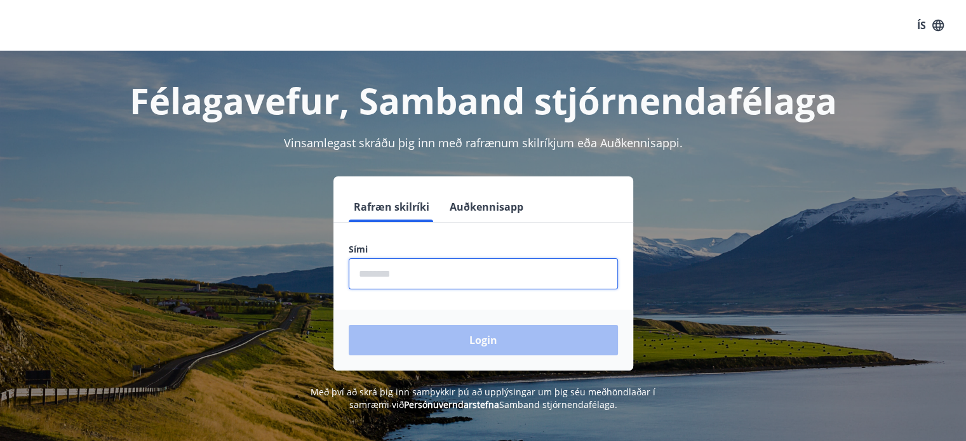
click at [410, 272] on input "phone" at bounding box center [483, 273] width 269 height 31
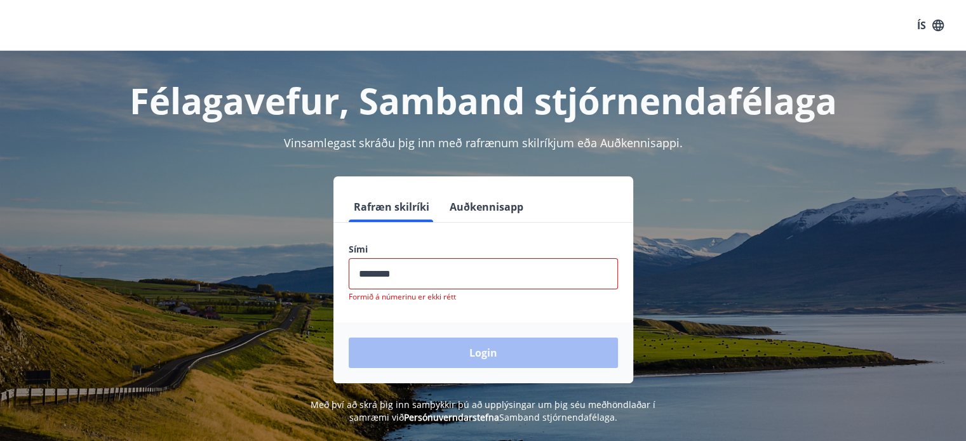
click at [485, 338] on div "Login" at bounding box center [483, 352] width 300 height 61
click at [418, 276] on input "phone" at bounding box center [483, 273] width 269 height 31
type input "*"
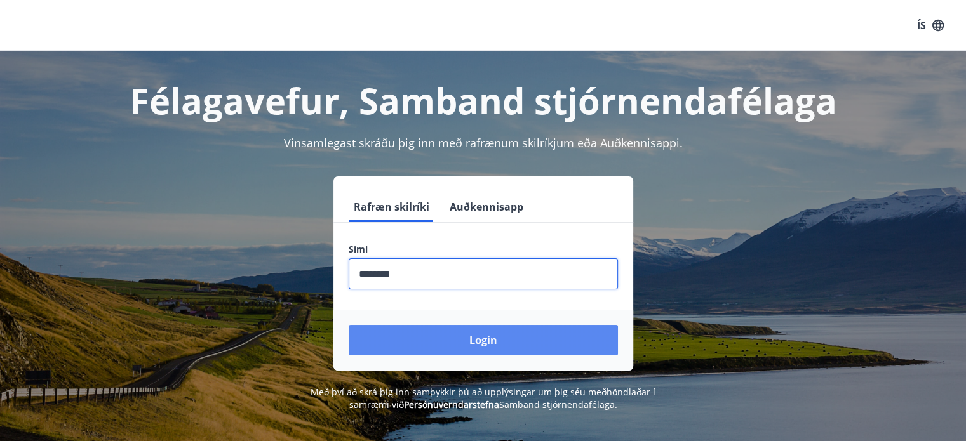
type input "********"
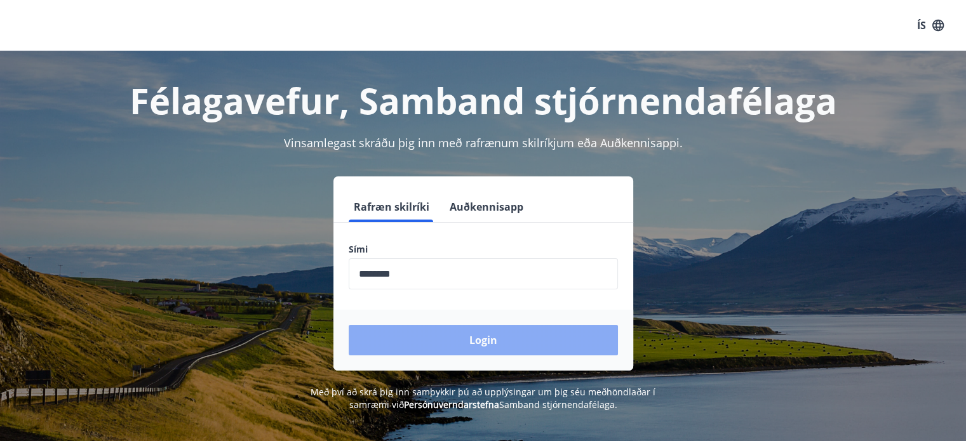
click at [463, 334] on button "Login" at bounding box center [483, 340] width 269 height 30
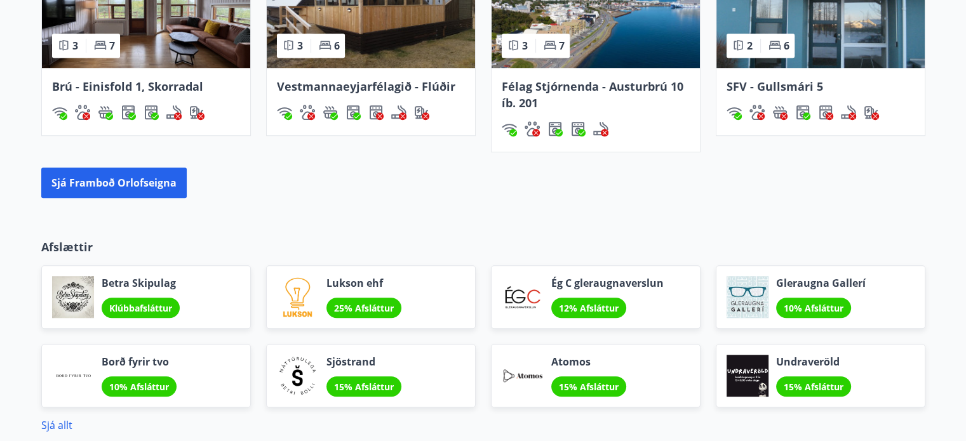
scroll to position [1018, 0]
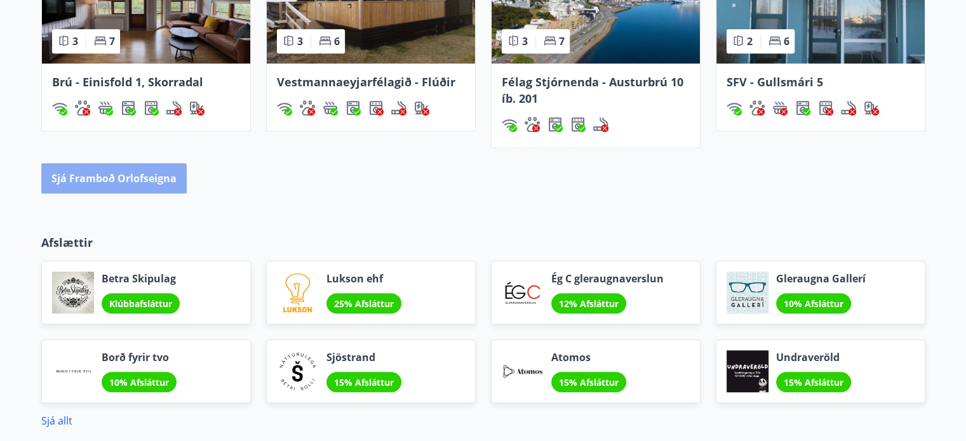
click at [107, 171] on button "Sjá framboð orlofseigna" at bounding box center [113, 178] width 145 height 30
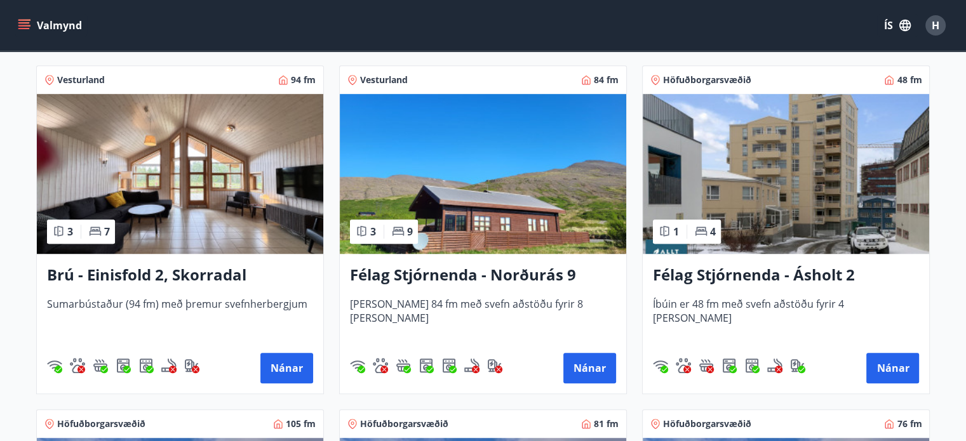
scroll to position [916, 0]
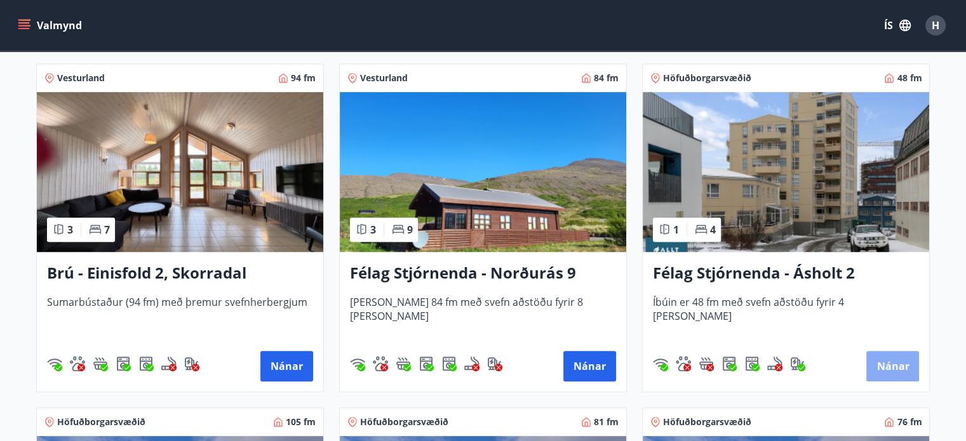
click at [889, 366] on button "Nánar" at bounding box center [892, 366] width 53 height 30
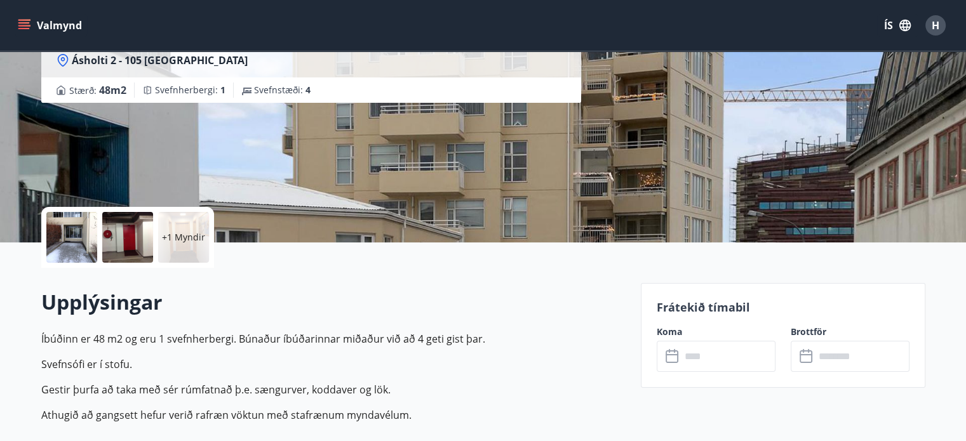
scroll to position [140, 0]
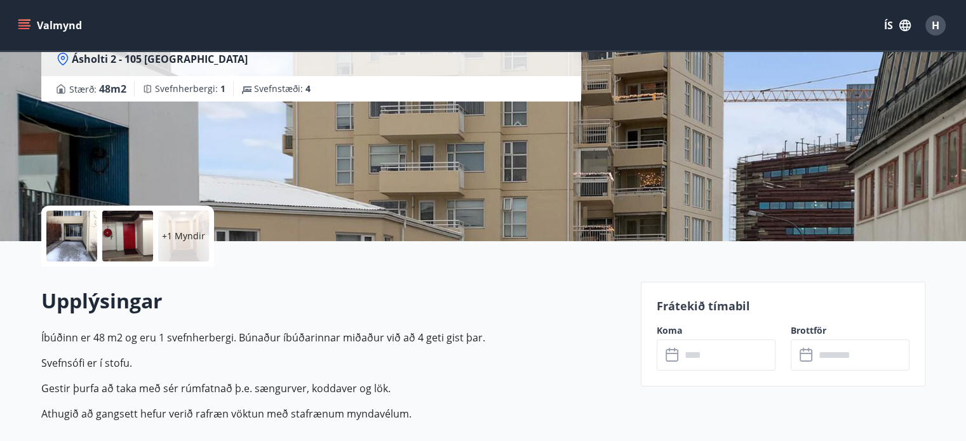
click at [675, 362] on icon at bounding box center [672, 355] width 15 height 15
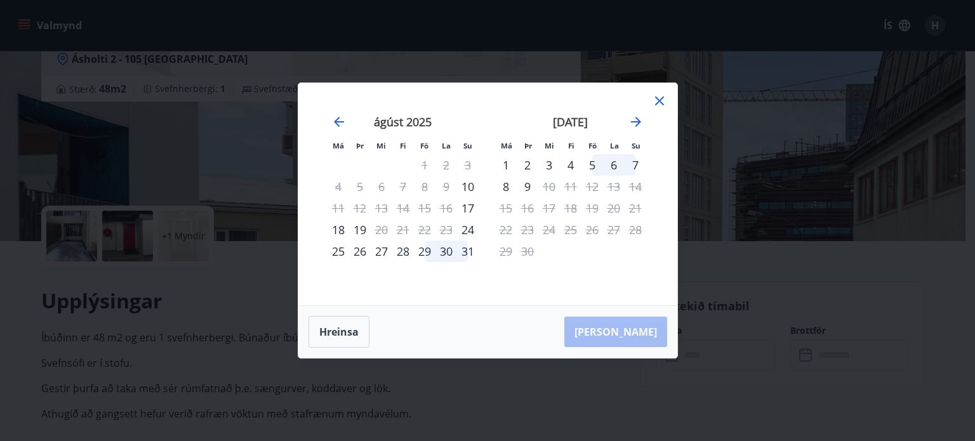
click at [675, 362] on div "Má Þr Mi Fi Fö La Su Má Þr Mi Fi Fö La Su júlí 2025 1 2 3 4 5 6 7 8 9 10 11 12 …" at bounding box center [487, 220] width 975 height 441
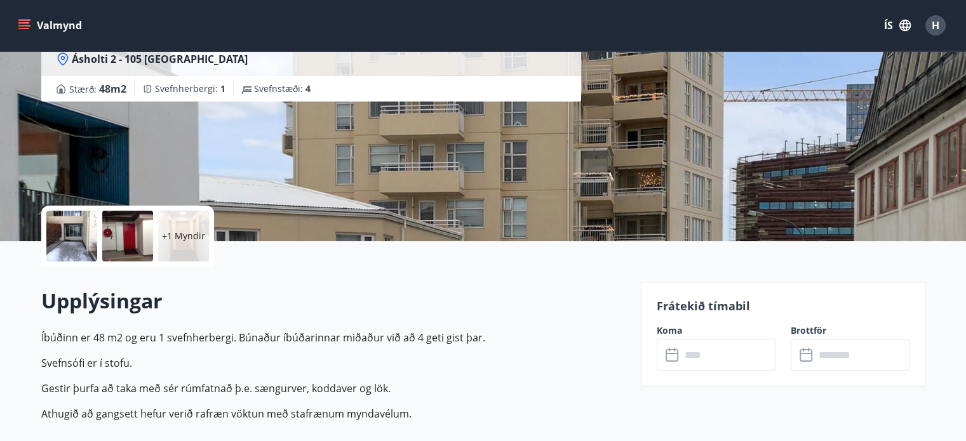
click at [673, 349] on icon at bounding box center [671, 355] width 13 height 13
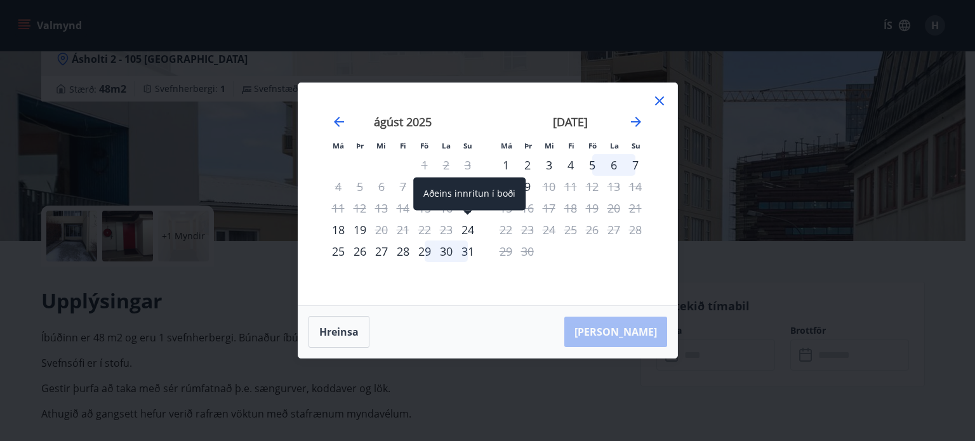
click at [465, 227] on div "24" at bounding box center [468, 230] width 22 height 22
click at [657, 98] on icon at bounding box center [659, 100] width 9 height 9
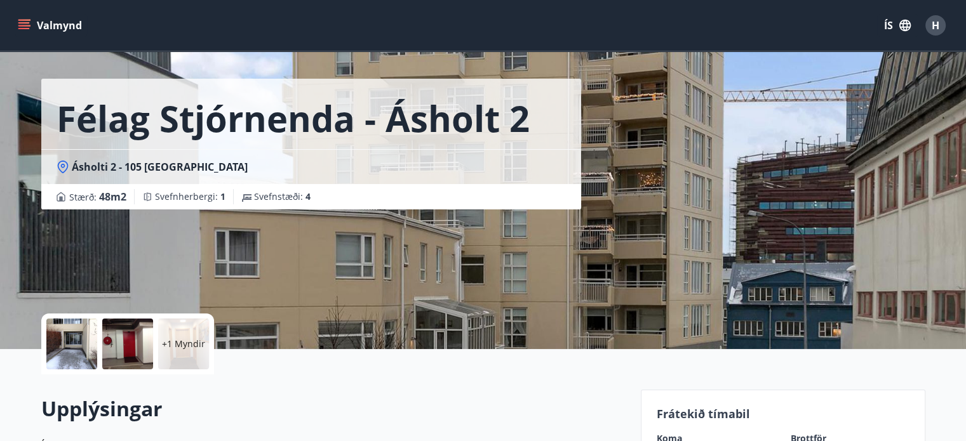
scroll to position [0, 0]
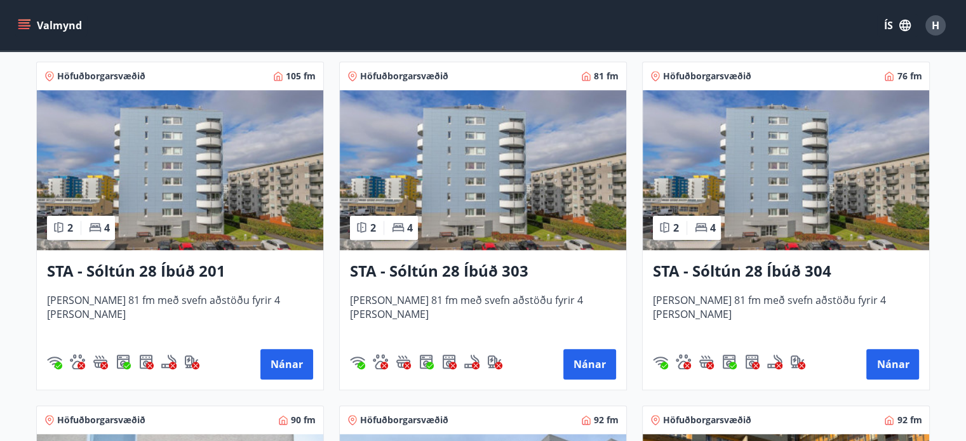
scroll to position [1267, 0]
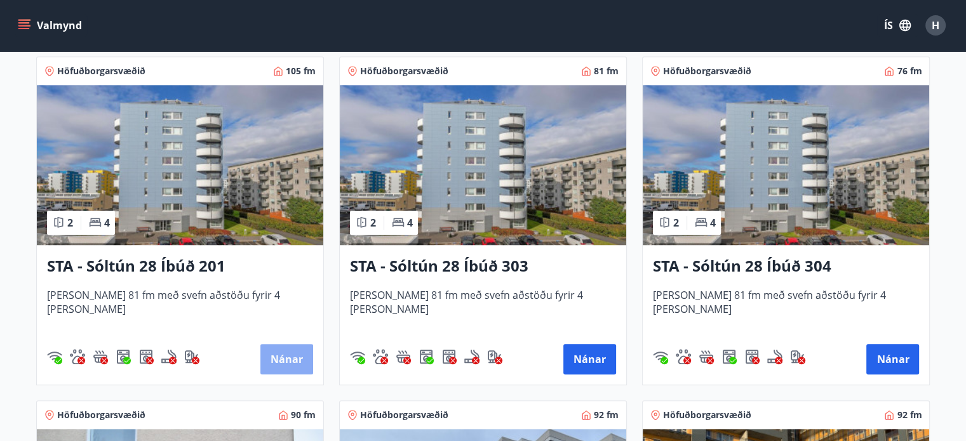
click at [283, 350] on button "Nánar" at bounding box center [286, 359] width 53 height 30
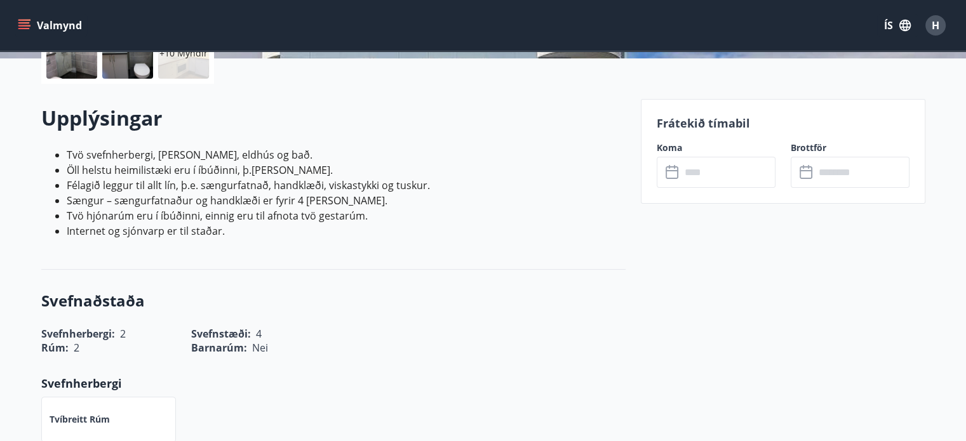
scroll to position [325, 0]
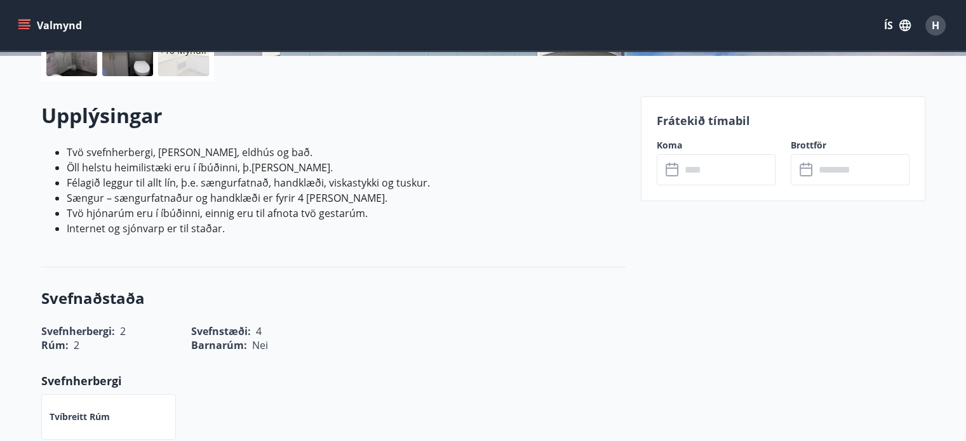
click at [676, 167] on icon at bounding box center [671, 170] width 13 height 13
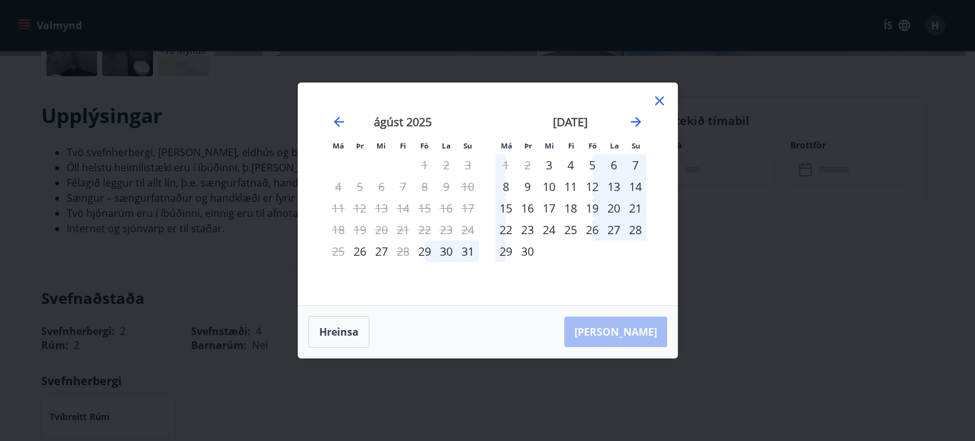
click at [660, 96] on icon at bounding box center [659, 100] width 15 height 15
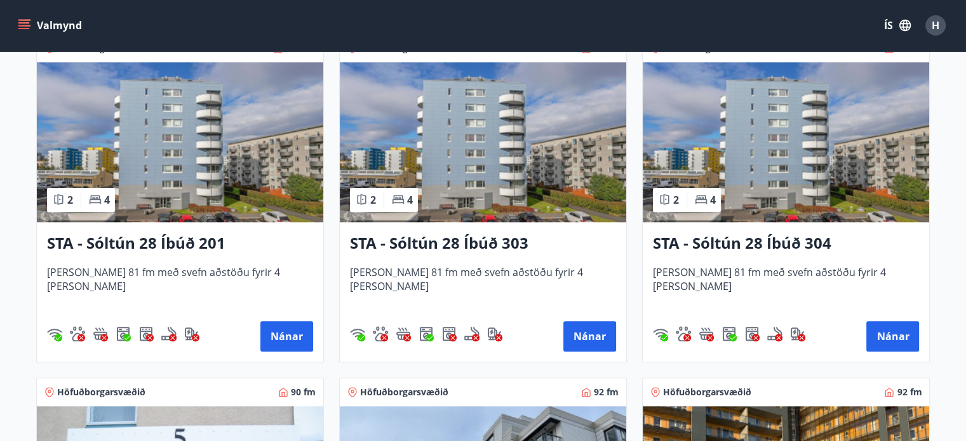
scroll to position [1291, 0]
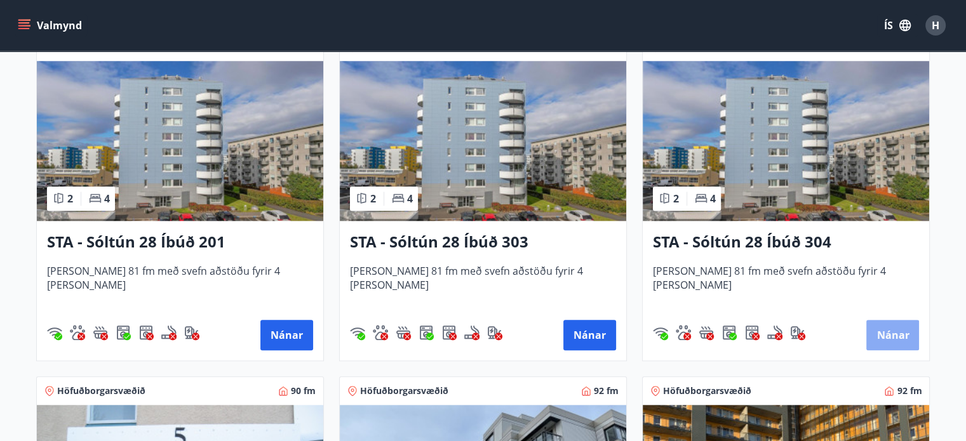
click at [894, 322] on button "Nánar" at bounding box center [892, 335] width 53 height 30
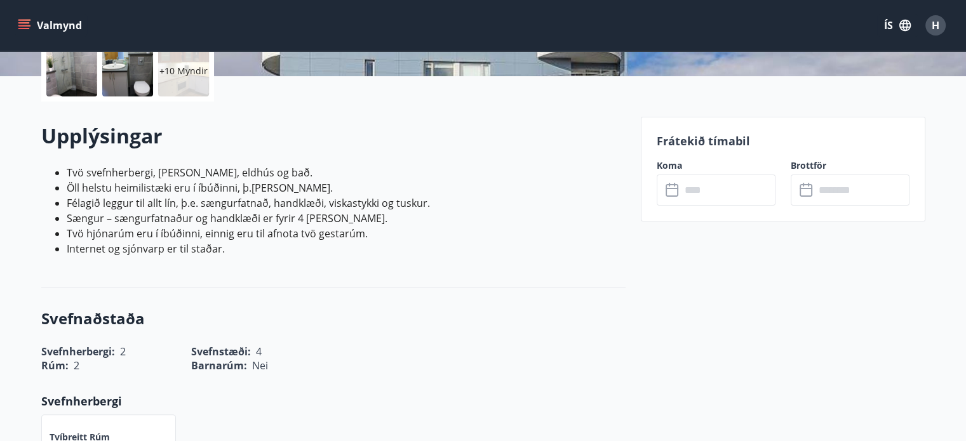
scroll to position [310, 0]
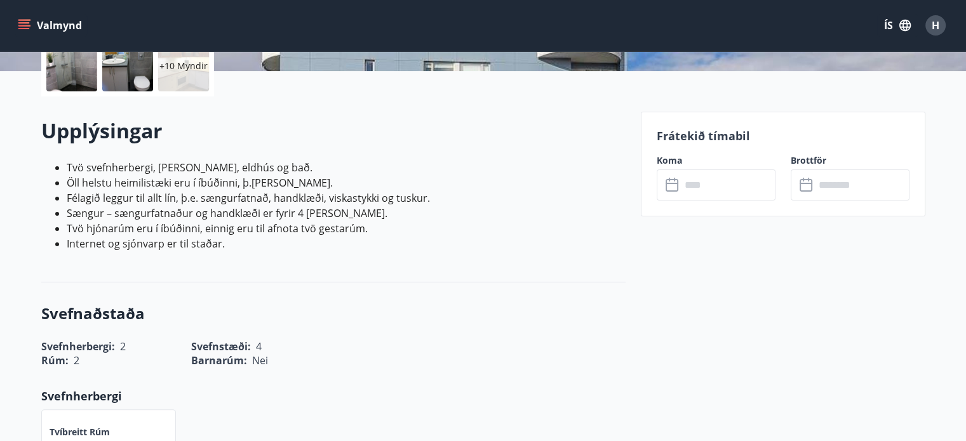
click at [675, 183] on icon at bounding box center [671, 183] width 13 height 1
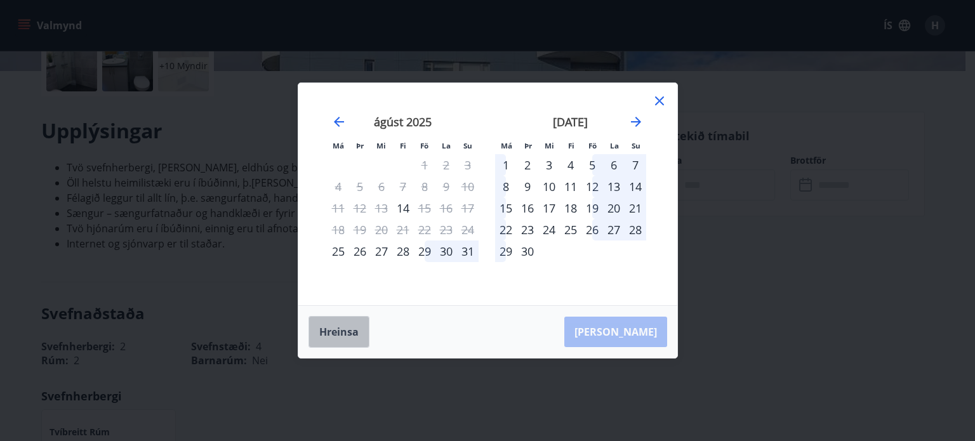
click at [340, 327] on button "Hreinsa" at bounding box center [339, 332] width 61 height 32
click at [640, 333] on div "Hreinsa Taka Frá" at bounding box center [487, 332] width 379 height 52
click at [660, 102] on icon at bounding box center [659, 100] width 9 height 9
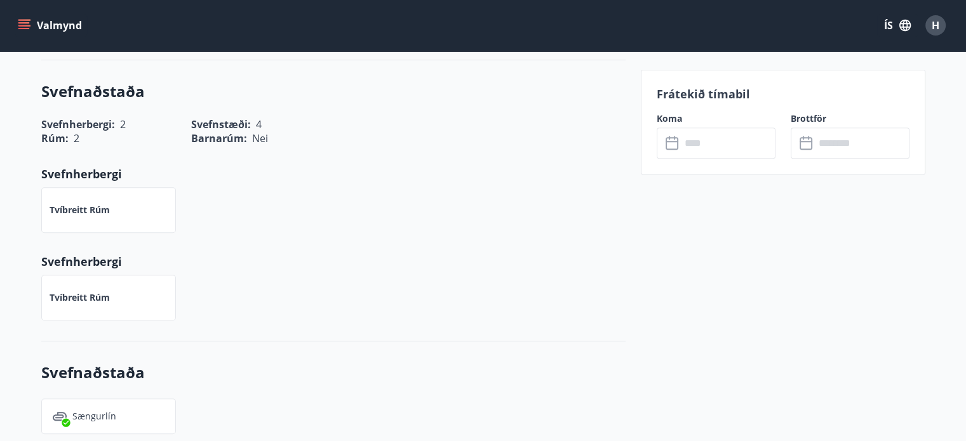
scroll to position [533, 0]
click at [686, 136] on input "text" at bounding box center [728, 143] width 95 height 31
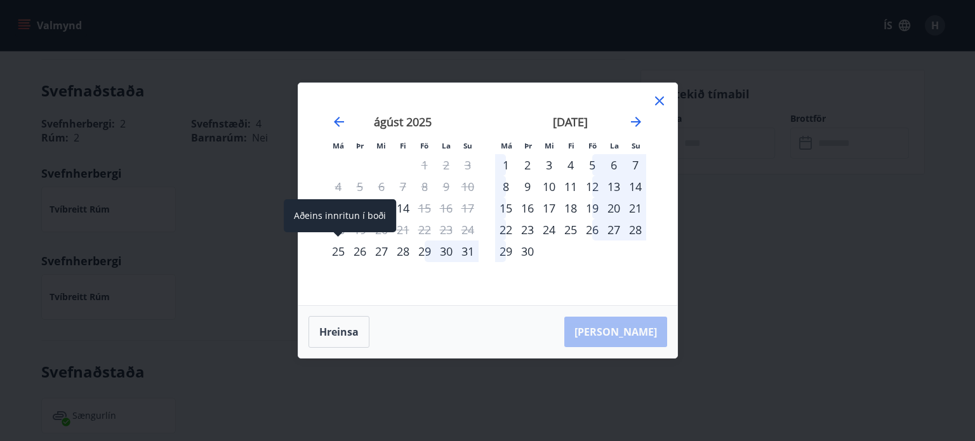
click at [338, 253] on div "25" at bounding box center [339, 252] width 22 height 22
click at [420, 249] on div "29" at bounding box center [425, 252] width 22 height 22
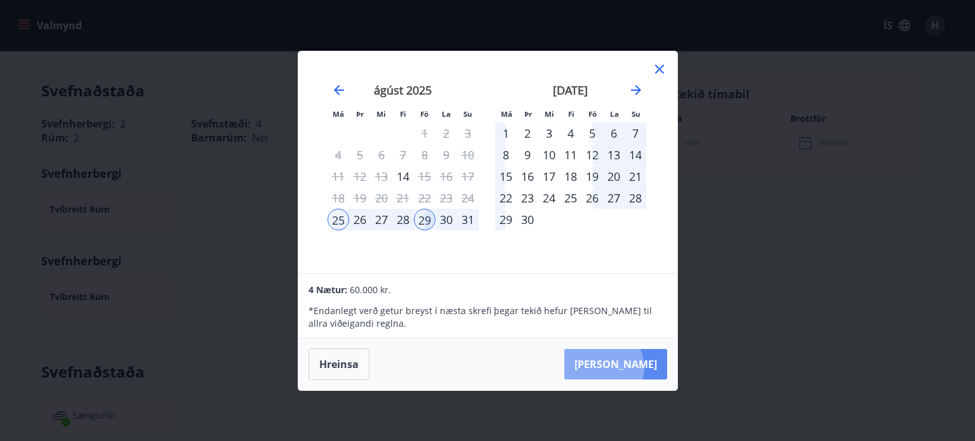
click at [642, 368] on button "Taka Frá" at bounding box center [615, 364] width 103 height 30
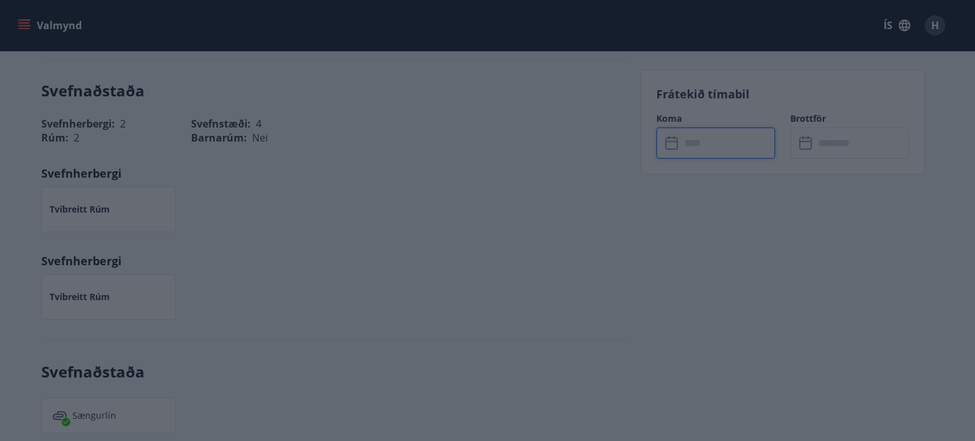
type input "******"
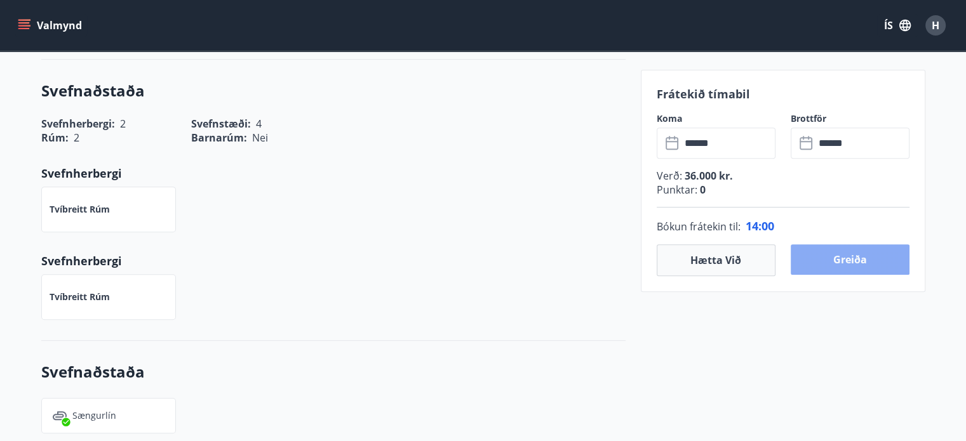
click at [859, 250] on button "Greiða" at bounding box center [849, 259] width 119 height 30
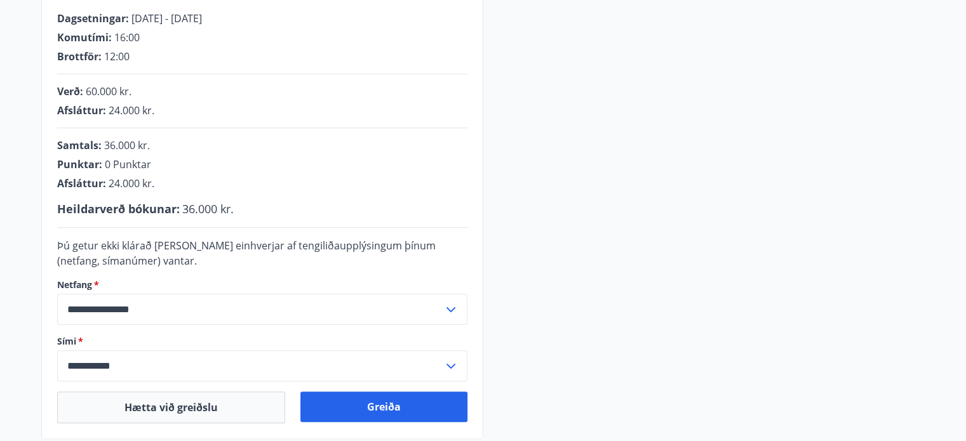
scroll to position [416, 0]
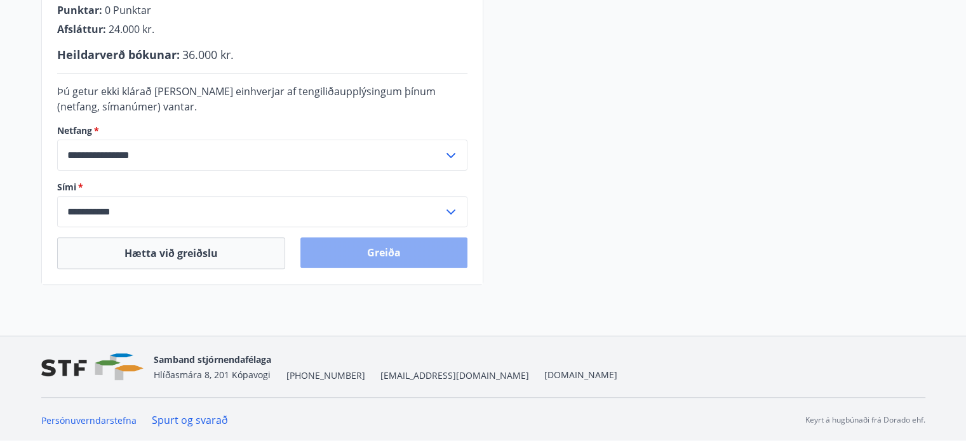
click at [381, 253] on button "Greiða" at bounding box center [383, 252] width 167 height 30
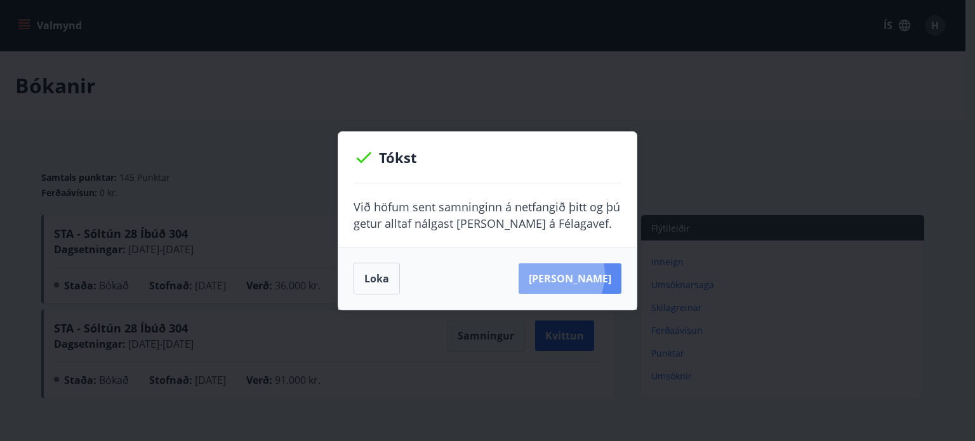
click at [570, 275] on button "Sjá samning" at bounding box center [570, 278] width 103 height 30
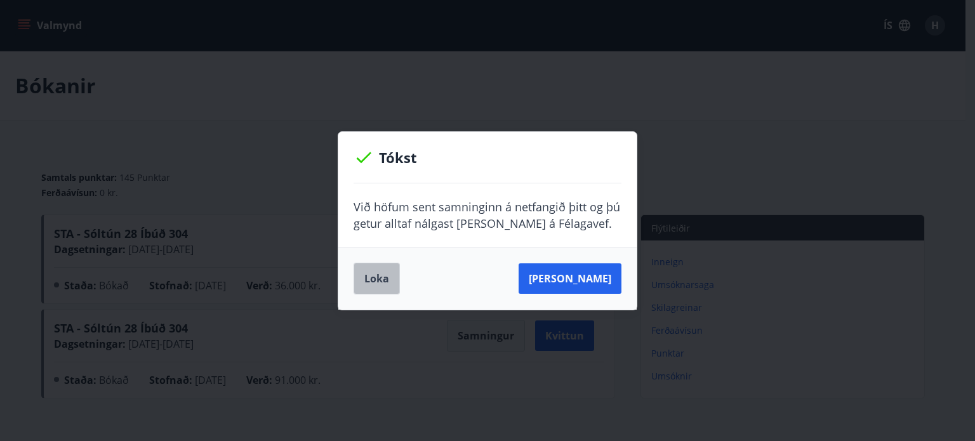
click at [375, 272] on button "Loka" at bounding box center [377, 279] width 46 height 32
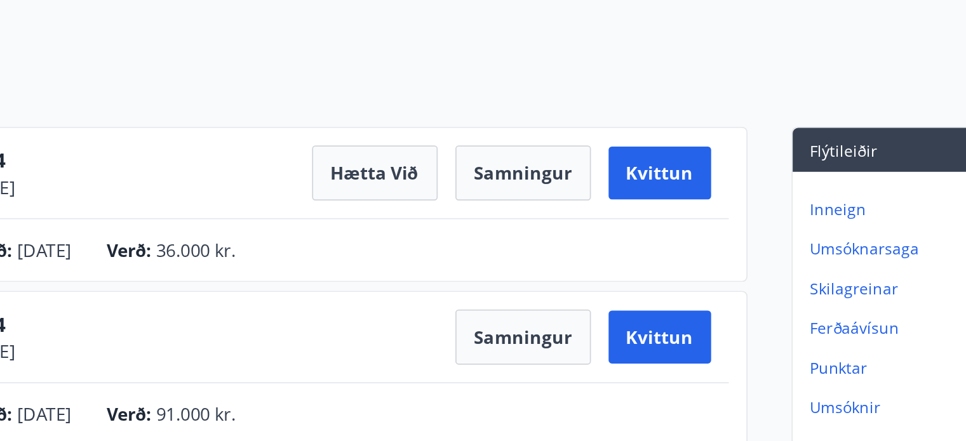
click at [436, 333] on div "STA - Sóltún 28 Íbúð 304 Dagsetningar : 20.09.2024 - 27.09.2024 Samningur Kvitt…" at bounding box center [329, 336] width 550 height 32
